Goal: Information Seeking & Learning: Check status

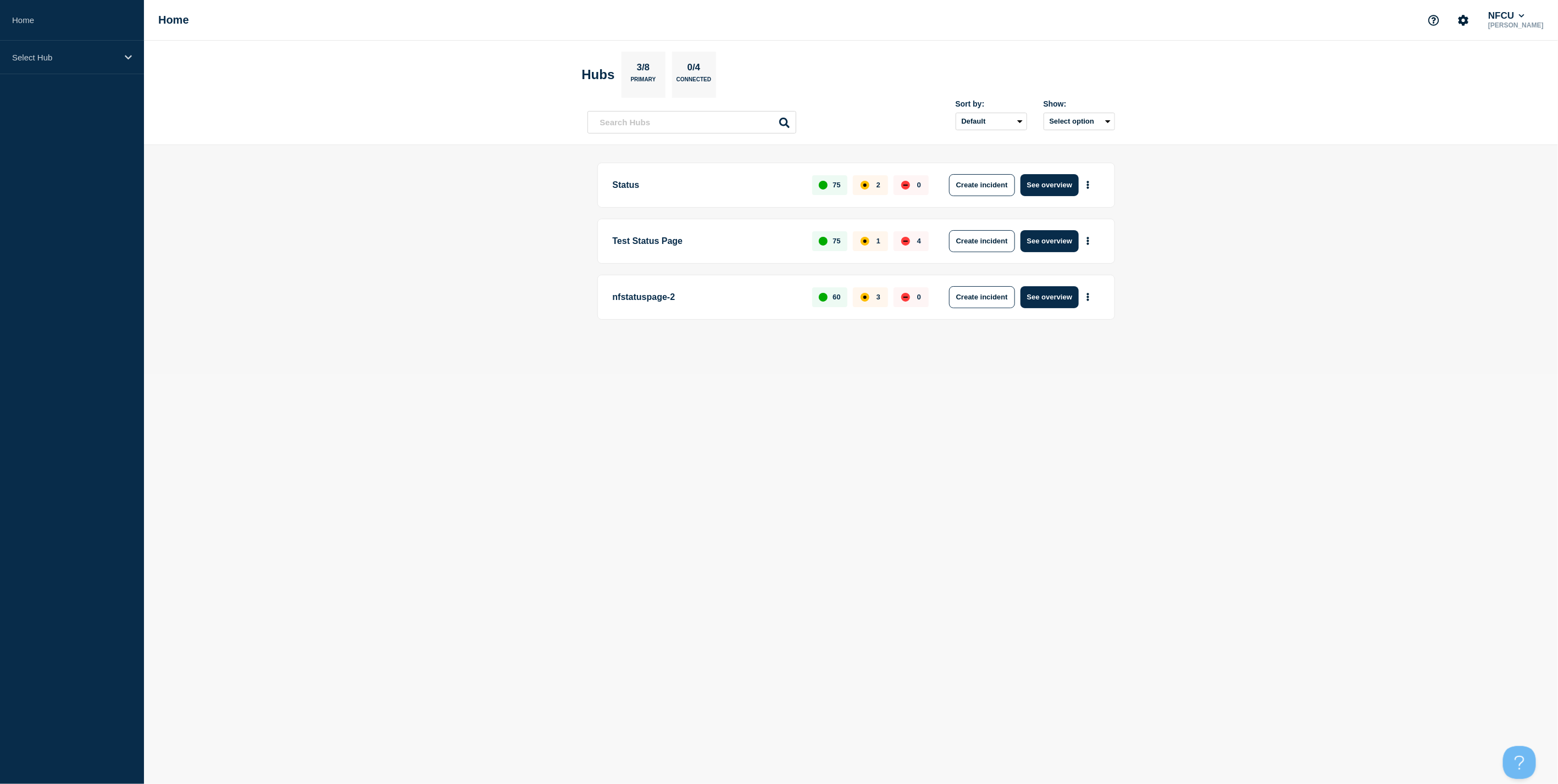
drag, startPoint x: 1046, startPoint y: 183, endPoint x: 1038, endPoint y: 209, distance: 27.2
click at [1047, 183] on button "See overview" at bounding box center [1049, 185] width 58 height 22
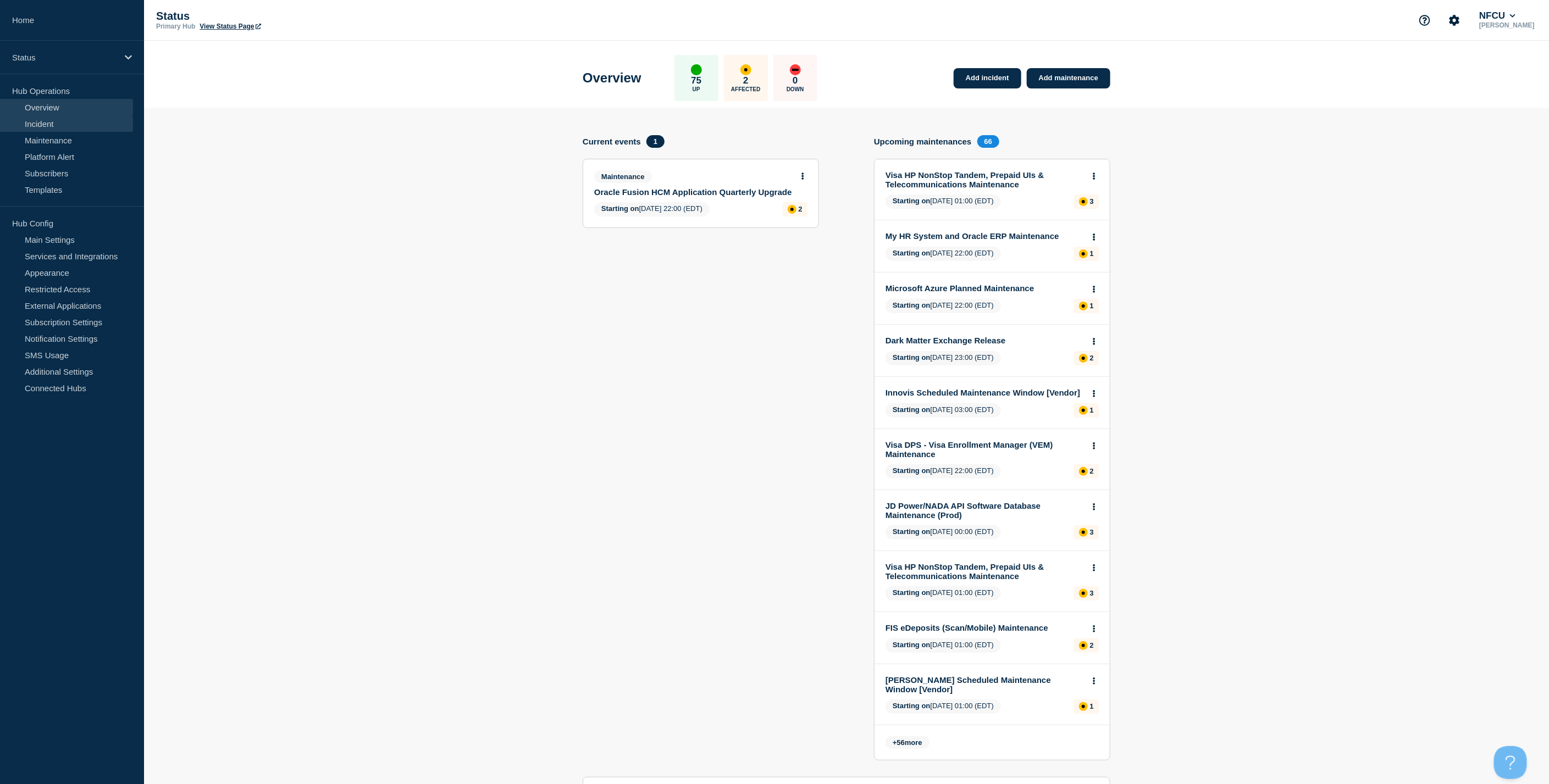
click at [62, 121] on link "Incident" at bounding box center [67, 123] width 133 height 16
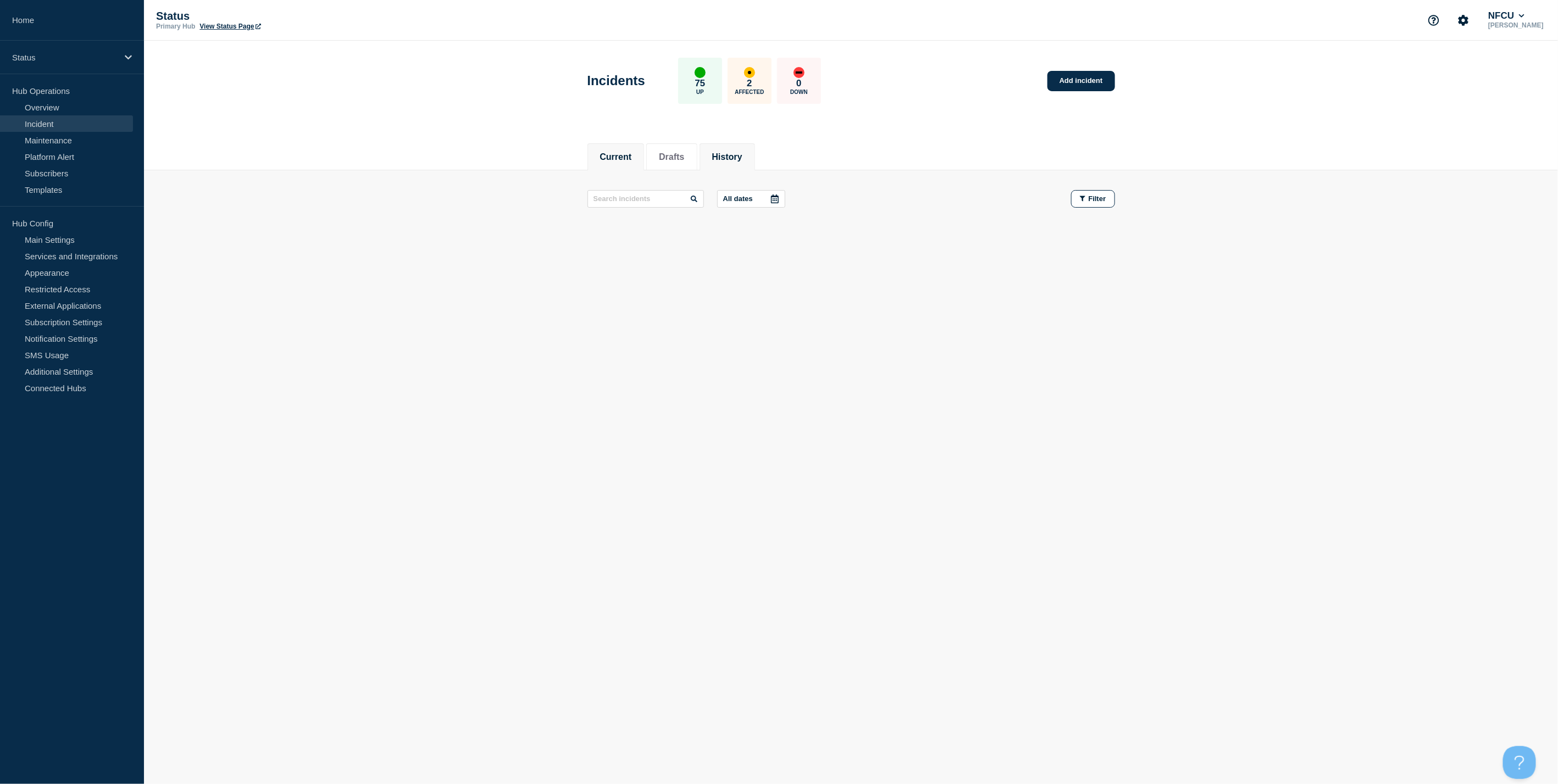
click at [748, 167] on li "History" at bounding box center [728, 157] width 56 height 27
click at [743, 160] on button "History" at bounding box center [728, 157] width 30 height 10
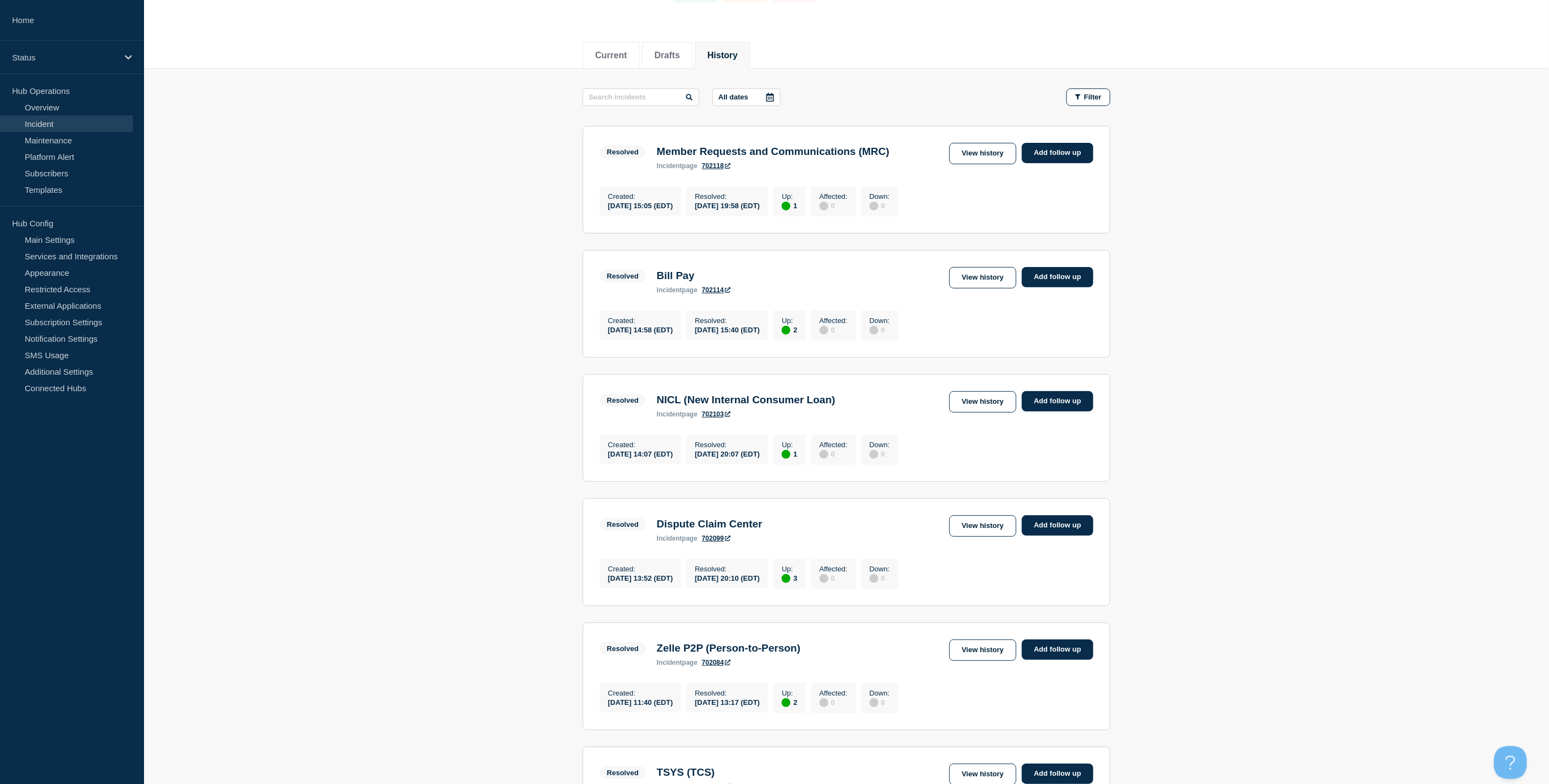
scroll to position [203, 0]
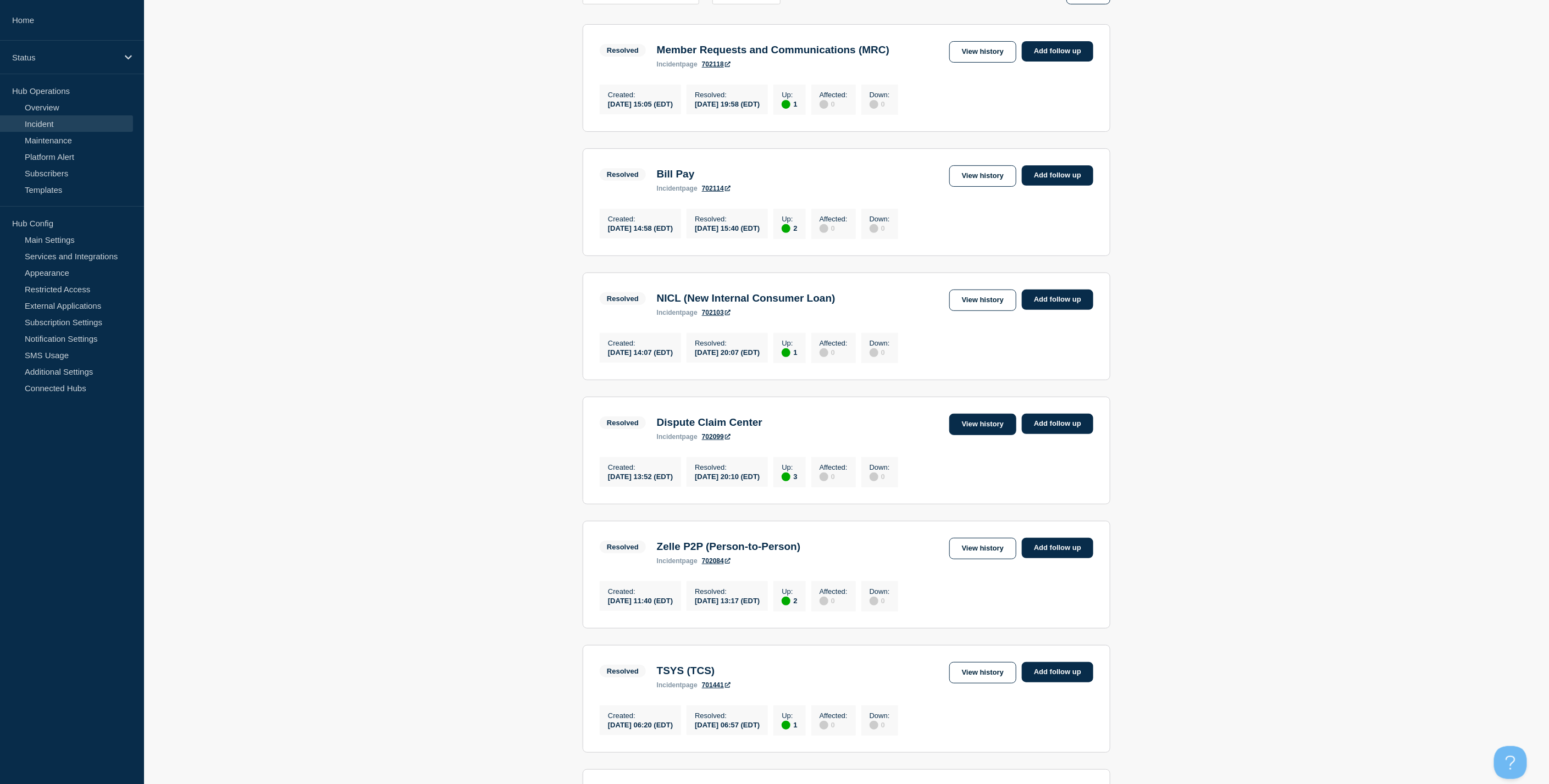
click at [993, 434] on link "View history" at bounding box center [982, 424] width 67 height 21
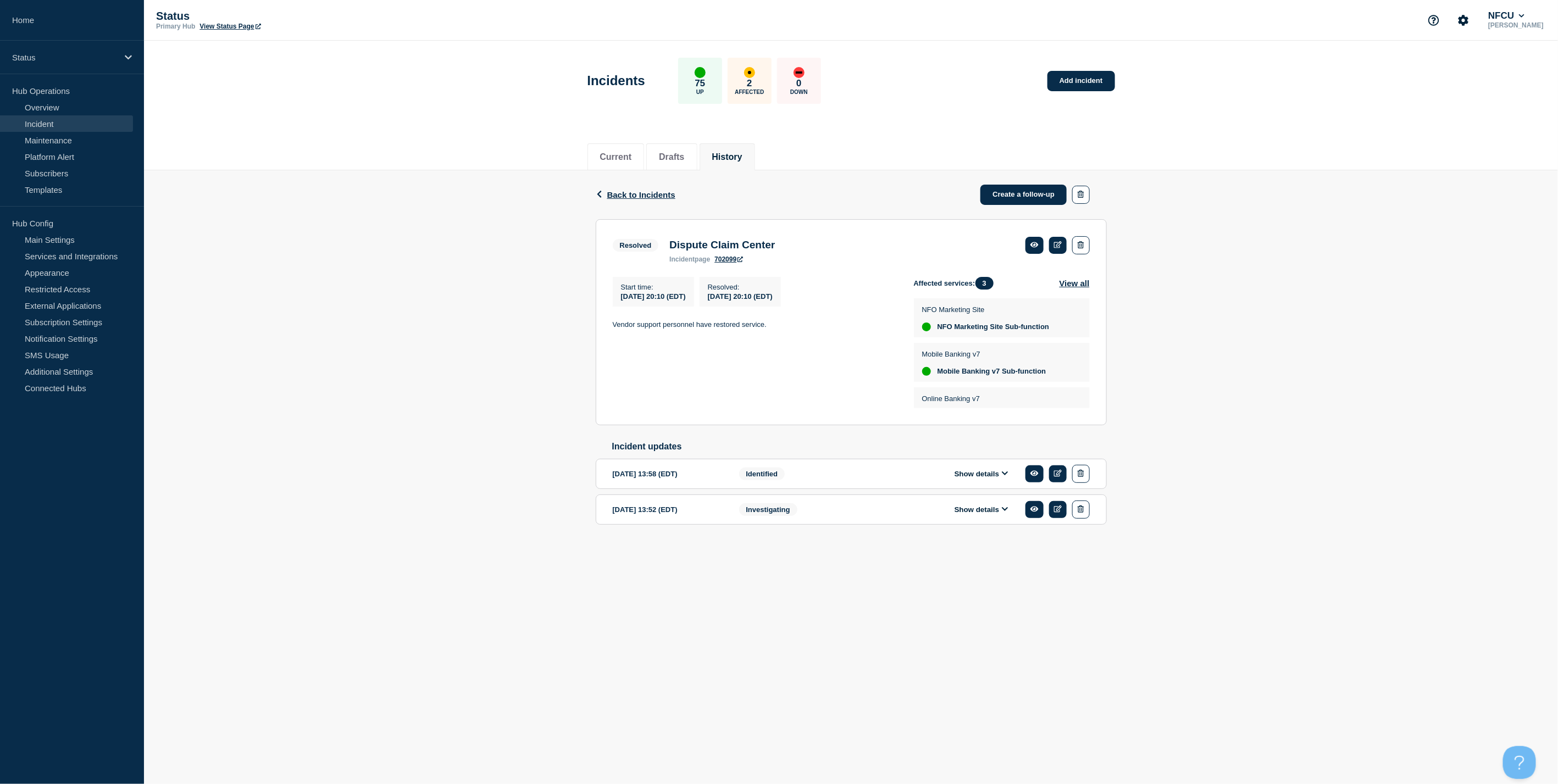
click at [983, 508] on div "Show details" at bounding box center [989, 510] width 201 height 18
click at [973, 511] on button "Show details" at bounding box center [982, 509] width 60 height 9
